Goal: Information Seeking & Learning: Learn about a topic

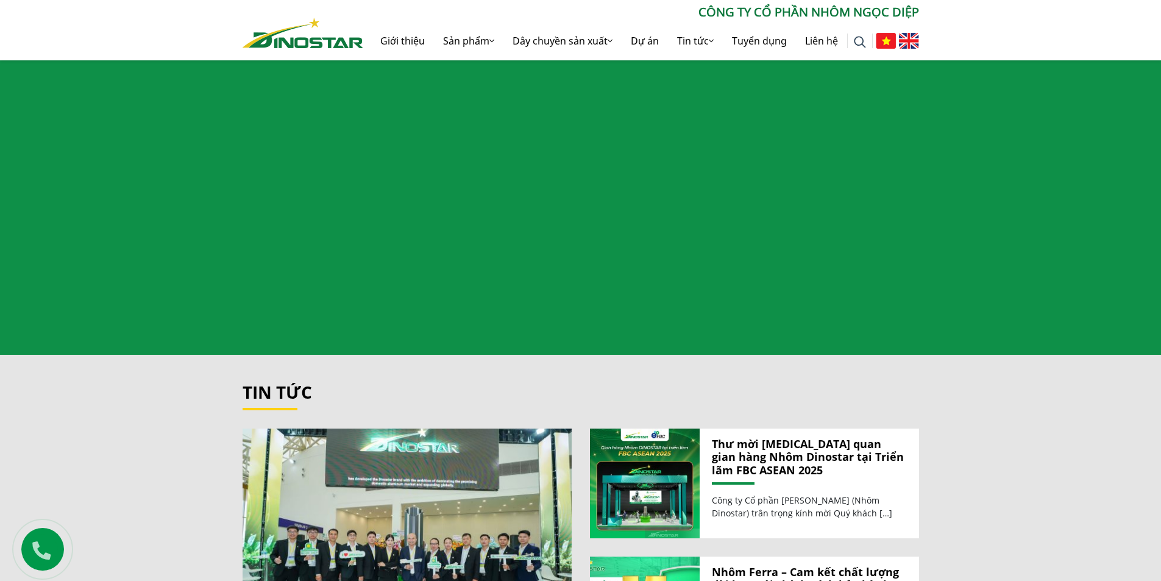
scroll to position [1218, 0]
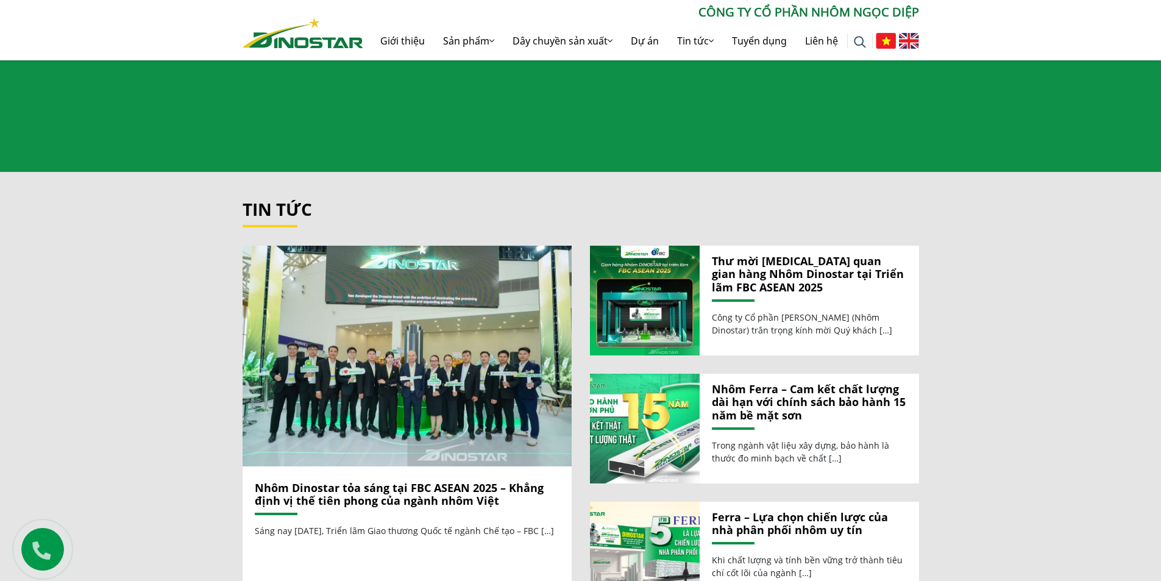
click at [422, 480] on link "Nhôm Dinostar tỏa sáng tại FBC ASEAN 2025 – Khẳng định vị thế tiên phong của ng…" at bounding box center [399, 494] width 289 height 28
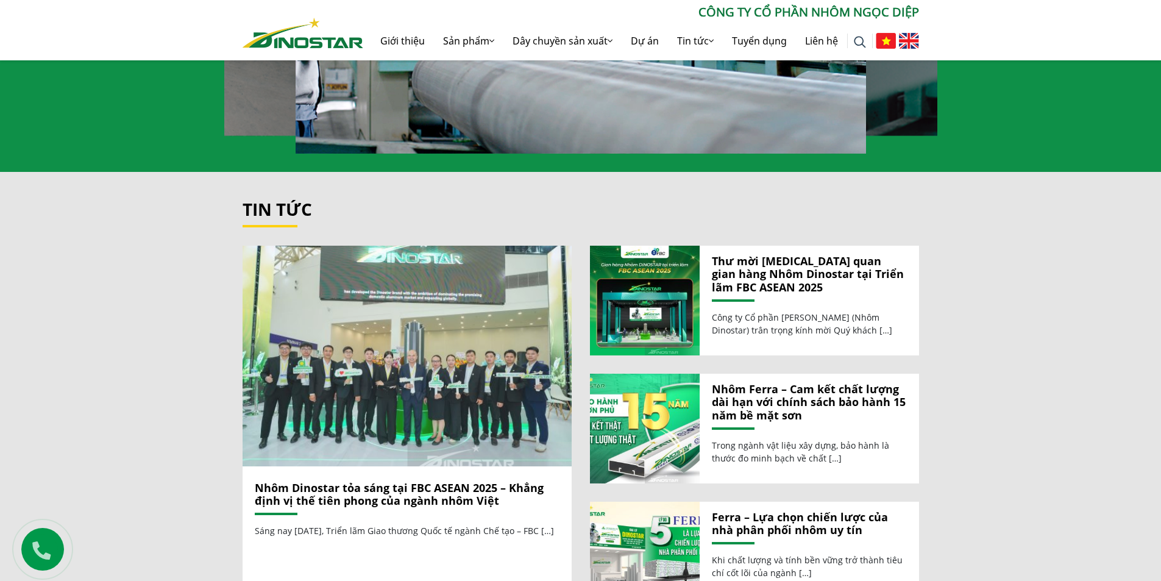
click at [490, 405] on img at bounding box center [407, 356] width 352 height 236
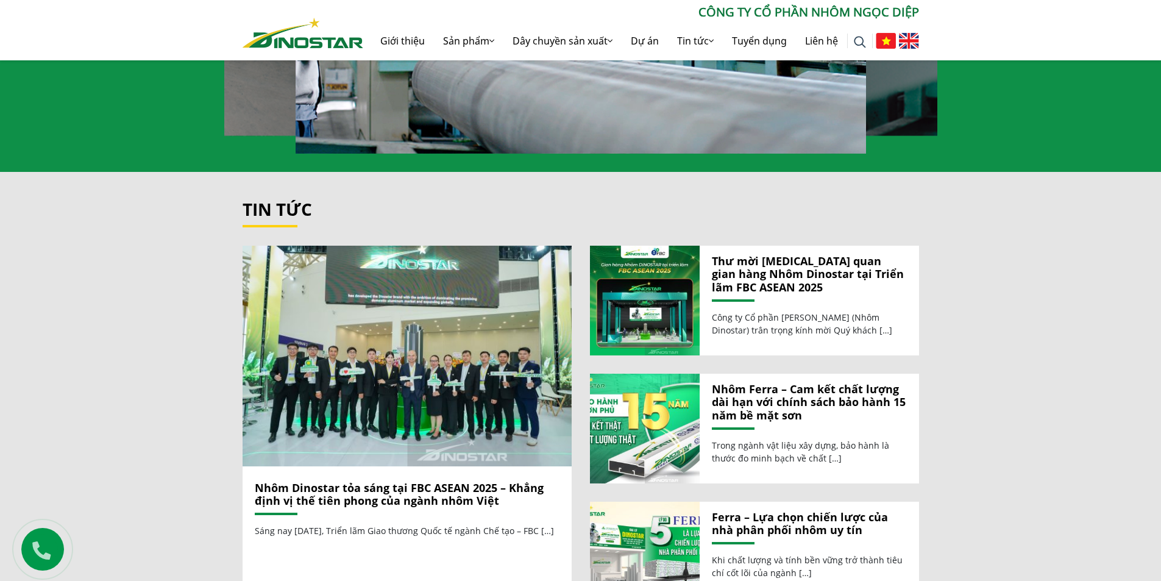
scroll to position [1340, 0]
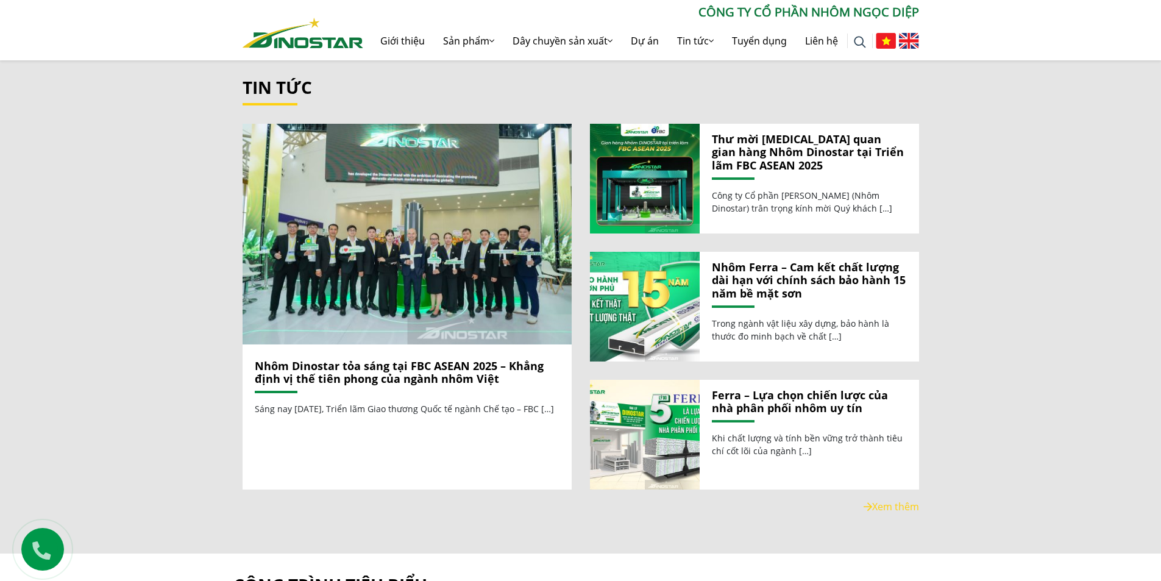
click at [316, 359] on link "Nhôm Dinostar tỏa sáng tại FBC ASEAN 2025 – Khẳng định vị thế tiên phong của ng…" at bounding box center [399, 372] width 289 height 28
click at [392, 365] on link "Nhôm Dinostar tỏa sáng tại FBC ASEAN 2025 – Khẳng định vị thế tiên phong của ng…" at bounding box center [399, 372] width 289 height 28
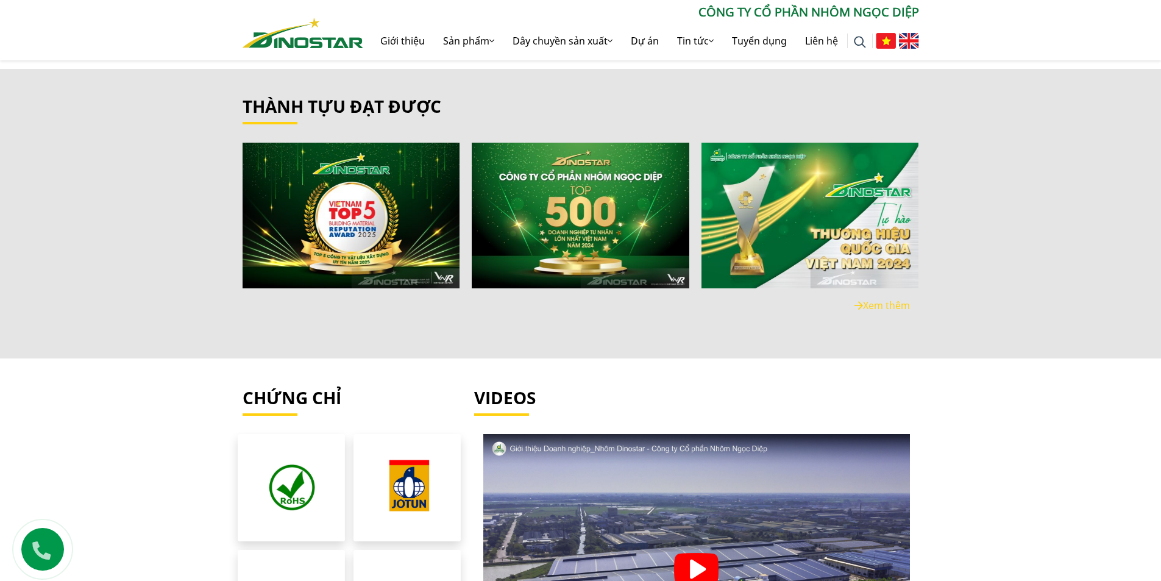
scroll to position [1967, 0]
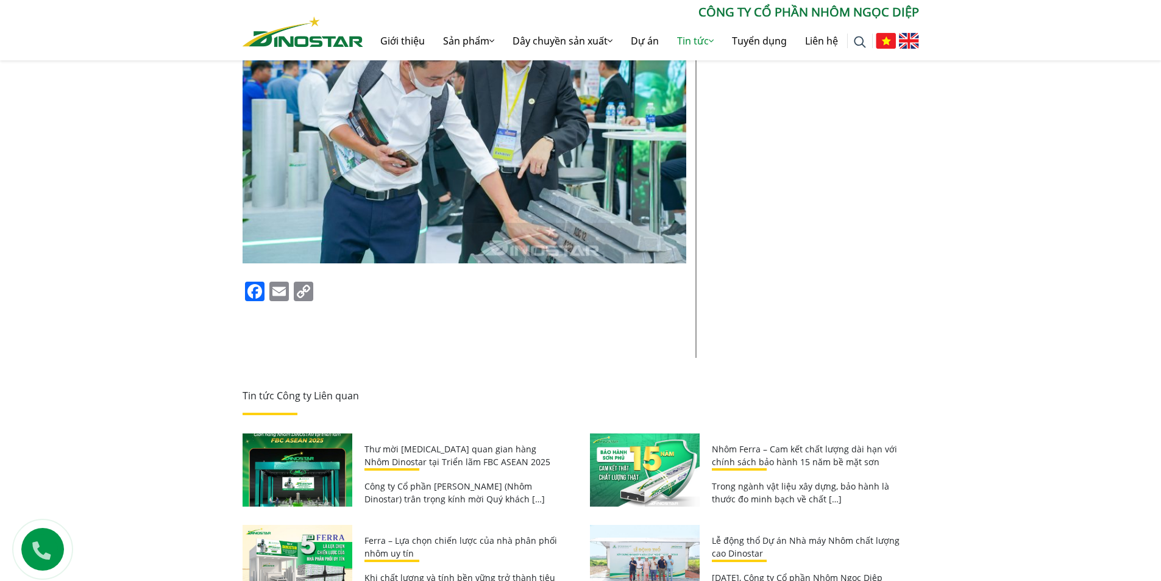
scroll to position [6384, 0]
